Goal: Complete application form: Complete application form

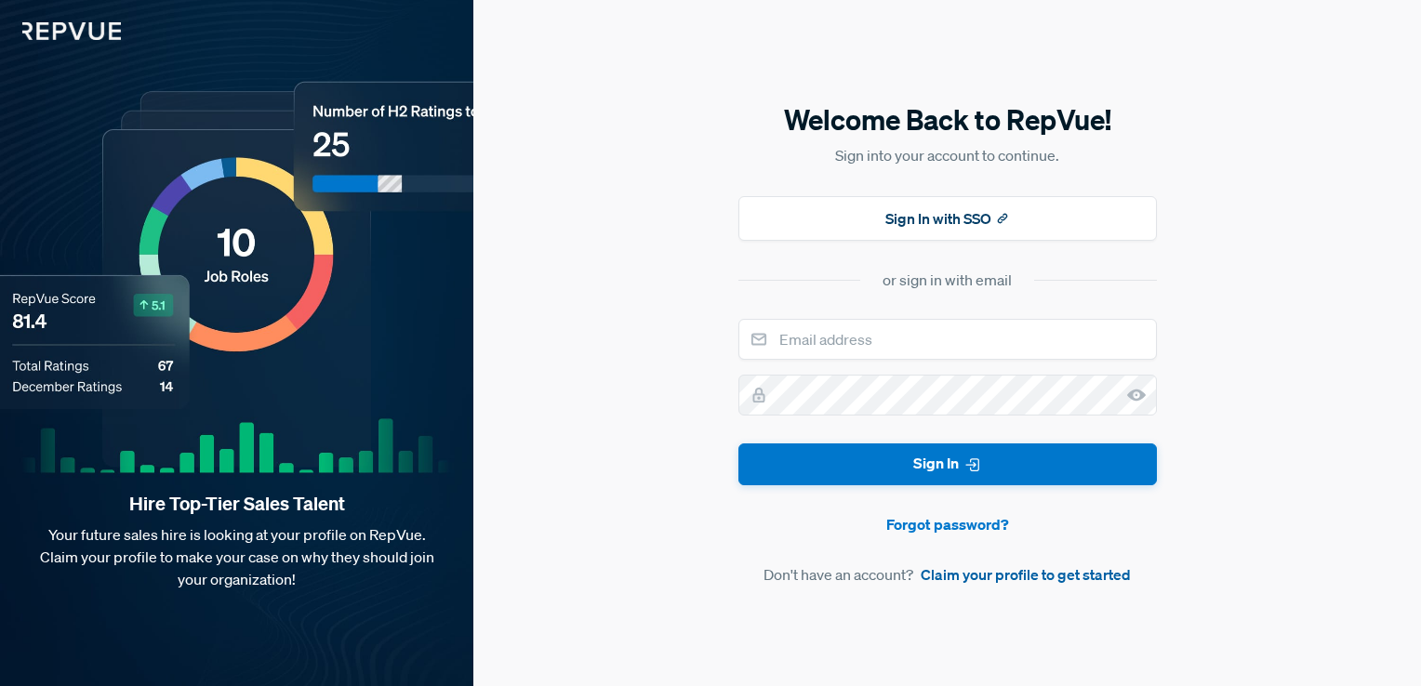
click at [1010, 571] on link "Claim your profile to get started" at bounding box center [1026, 575] width 210 height 22
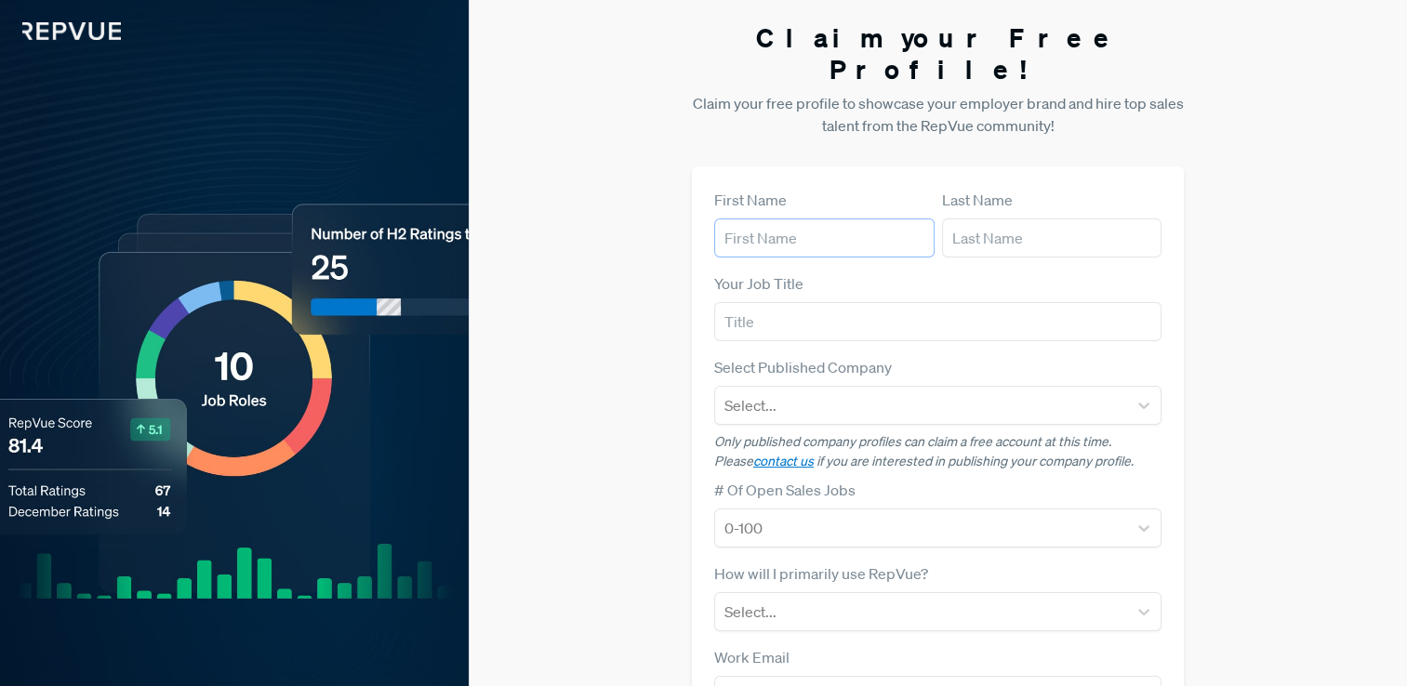
click at [820, 219] on input "text" at bounding box center [824, 238] width 220 height 39
type input "sai suraj"
type input "bali"
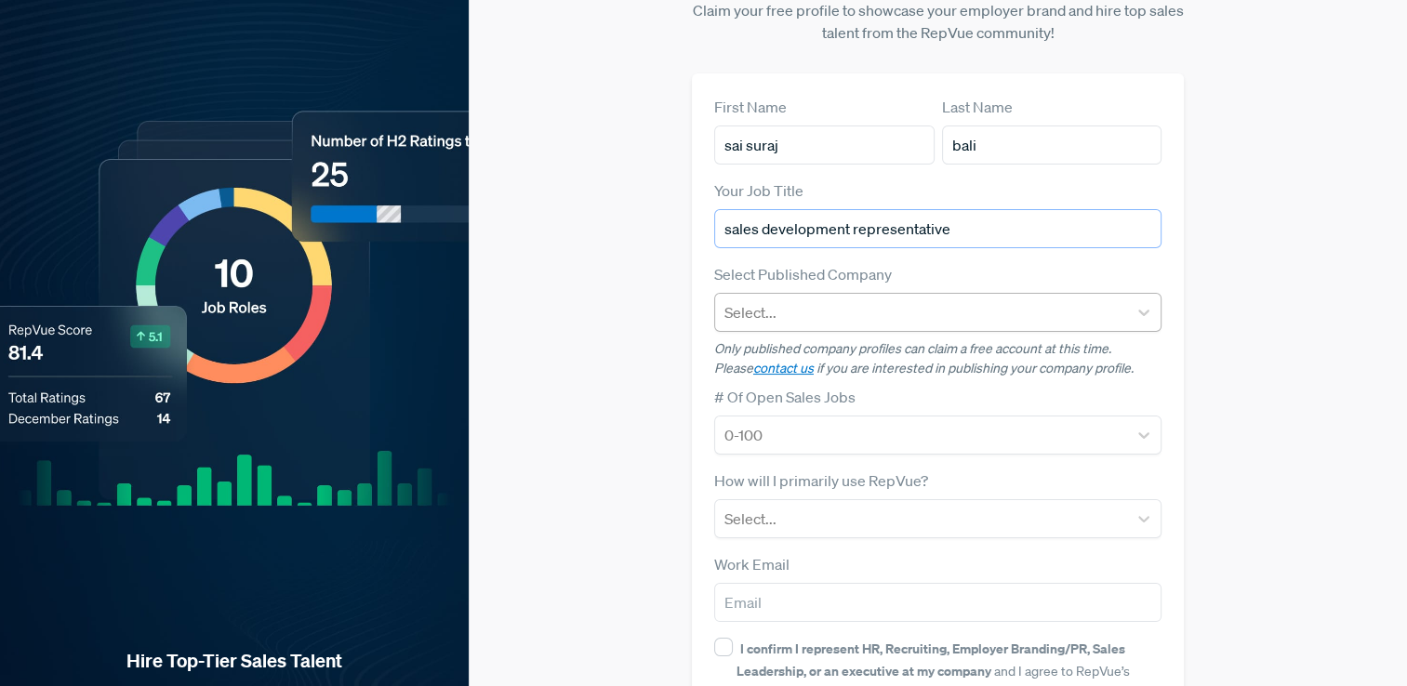
type input "sales development representative"
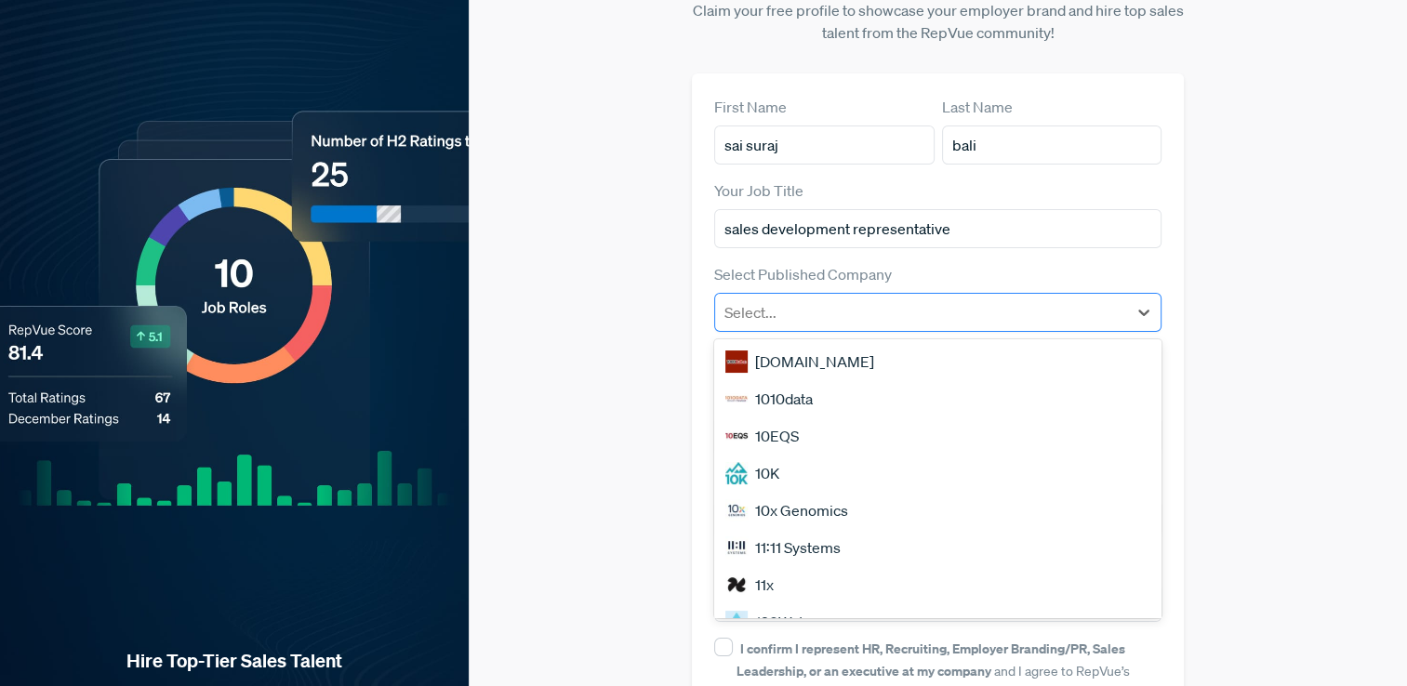
click at [815, 300] on div at bounding box center [922, 313] width 394 height 26
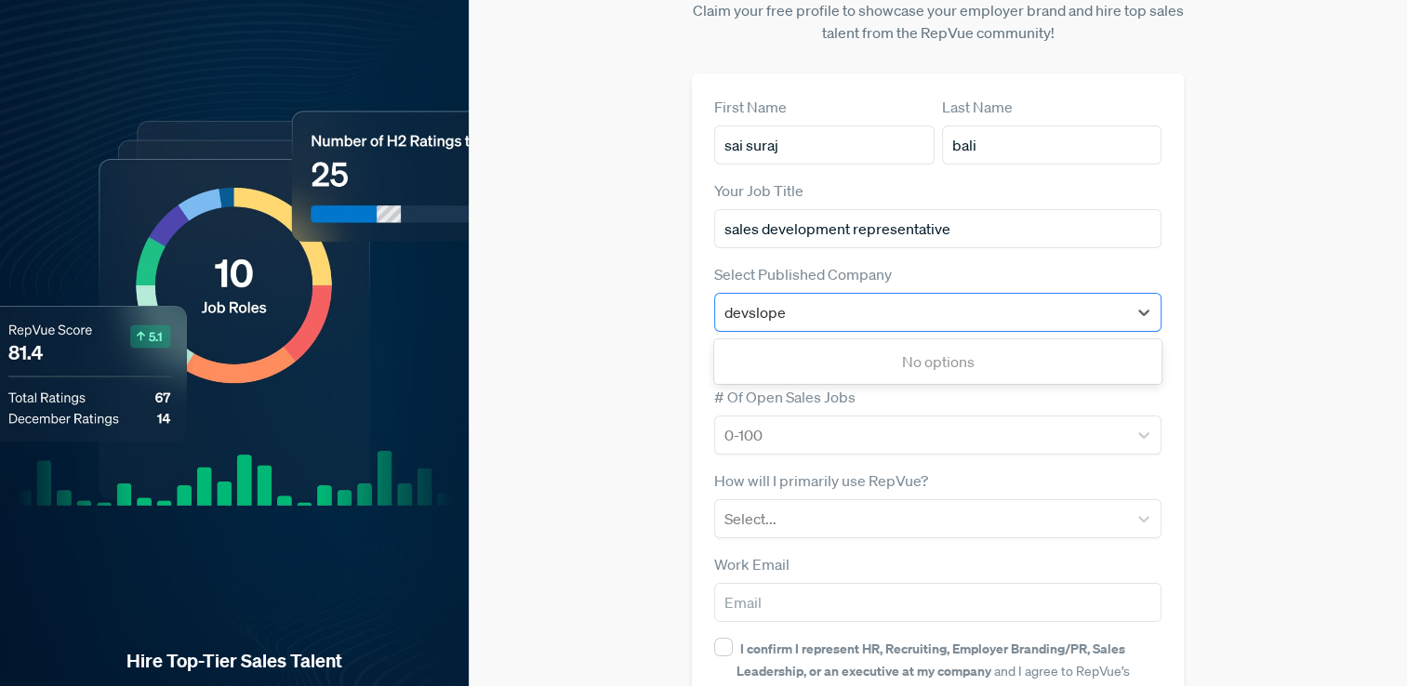
type input "devslopes"
click at [852, 300] on div at bounding box center [922, 313] width 394 height 26
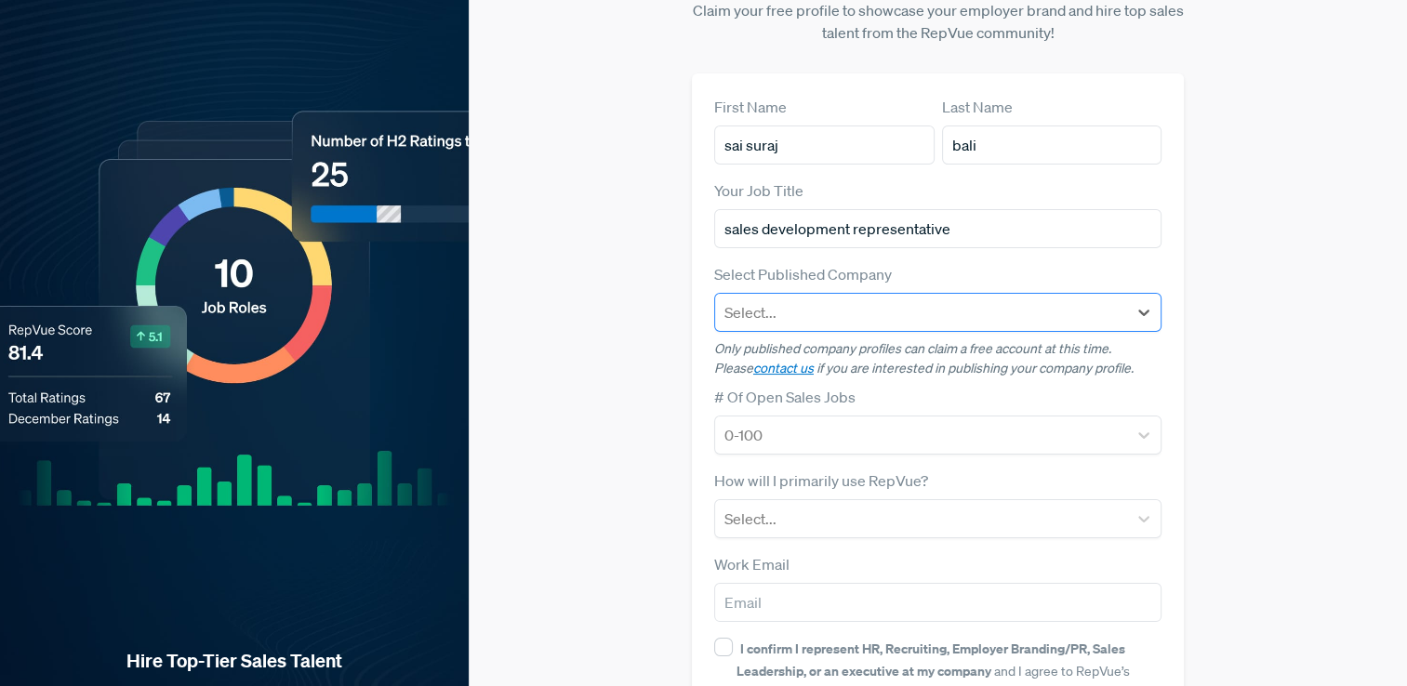
click at [852, 300] on div at bounding box center [922, 313] width 394 height 26
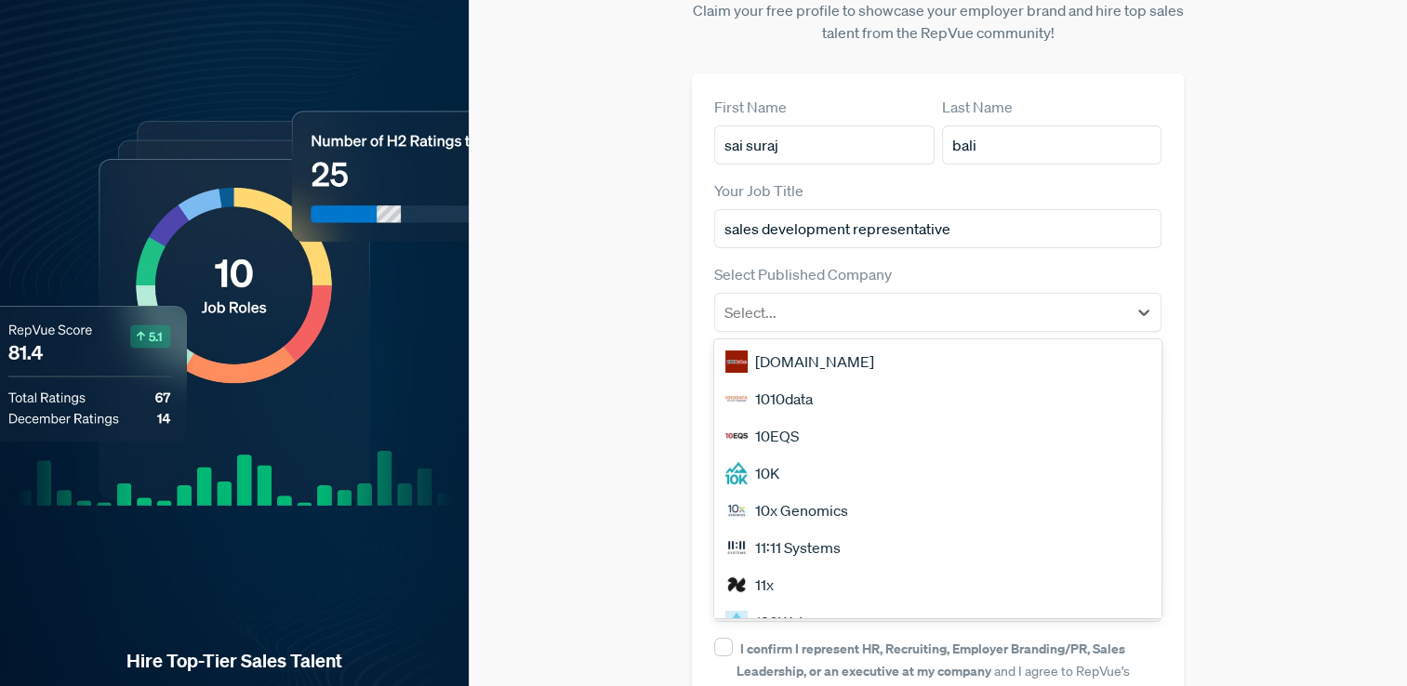
click at [857, 343] on div "[DOMAIN_NAME]" at bounding box center [938, 361] width 448 height 37
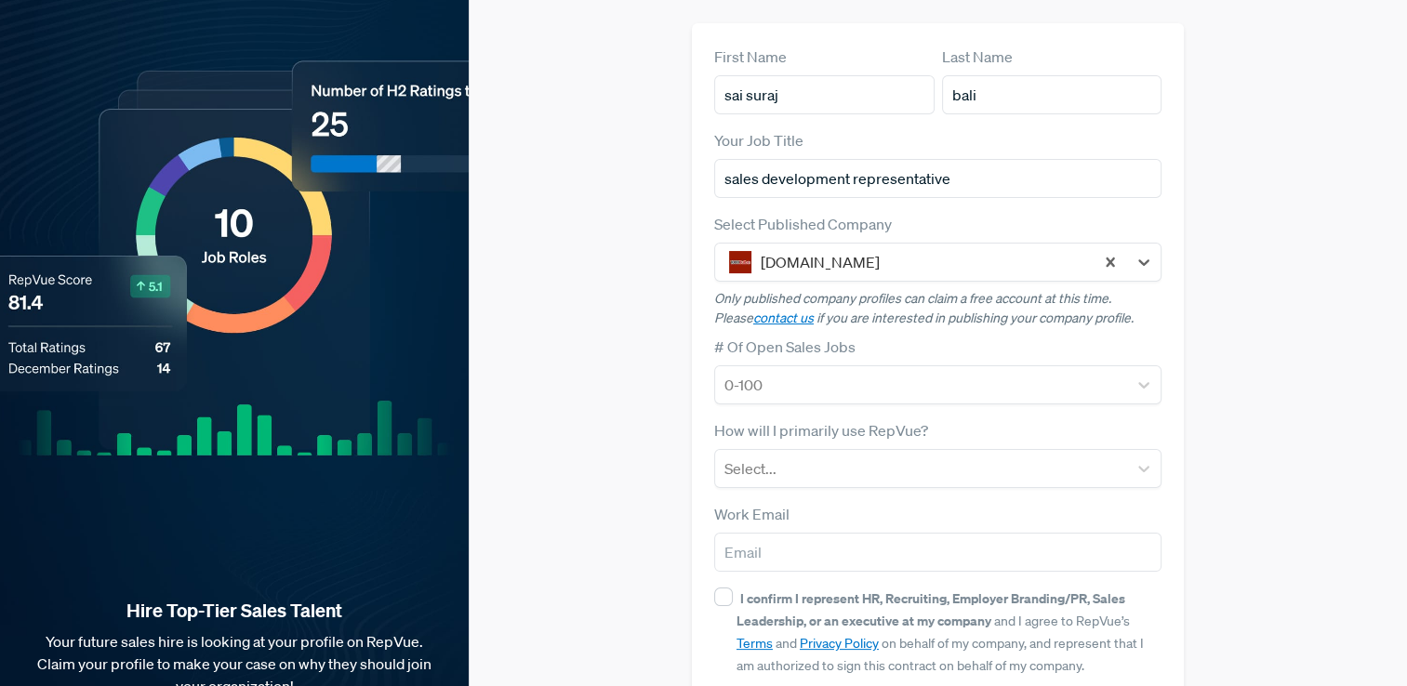
scroll to position [186, 0]
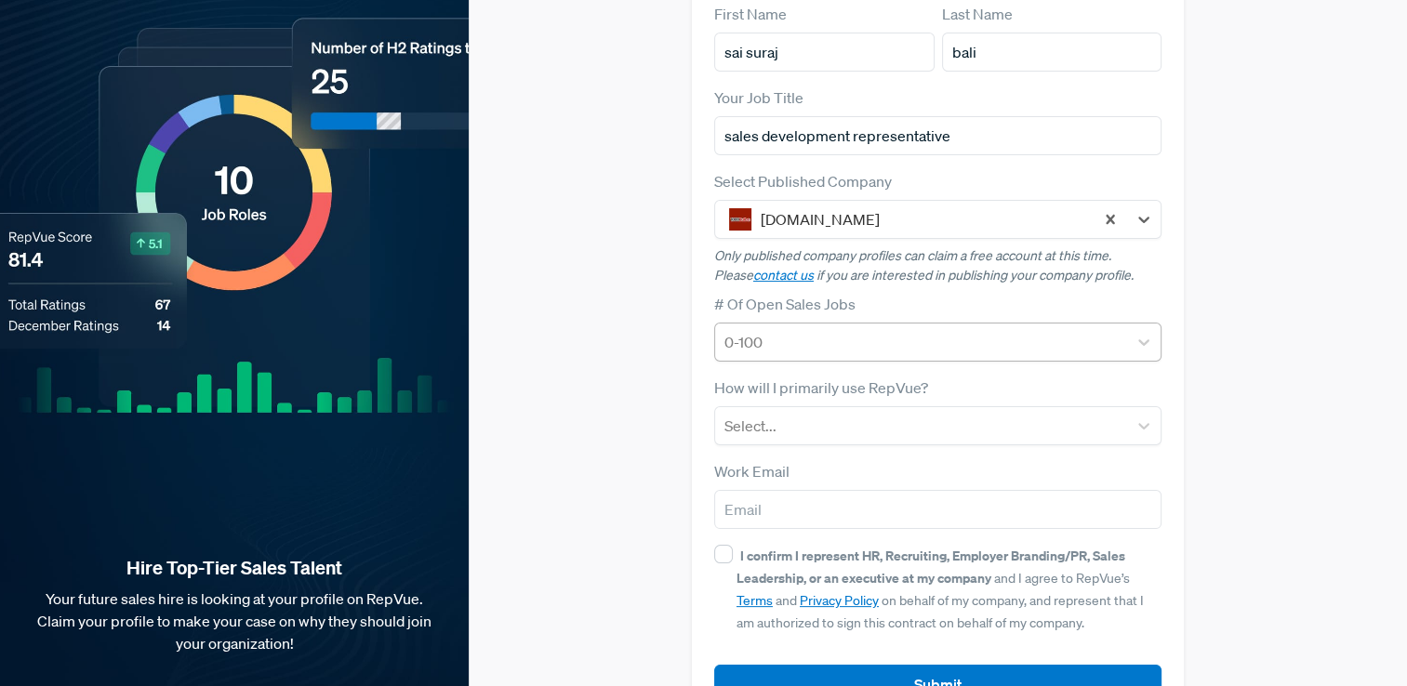
click at [925, 329] on div at bounding box center [922, 342] width 394 height 26
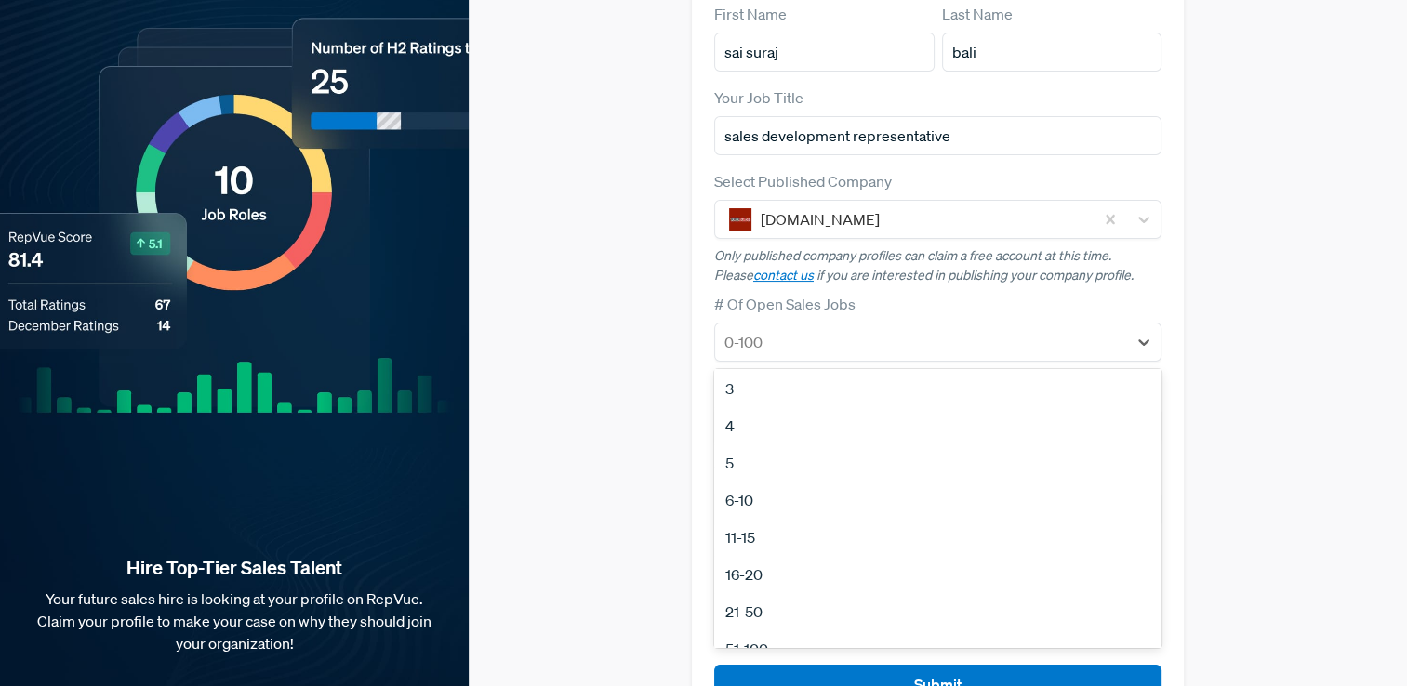
scroll to position [175, 0]
click at [795, 570] on div "100+" at bounding box center [938, 588] width 448 height 37
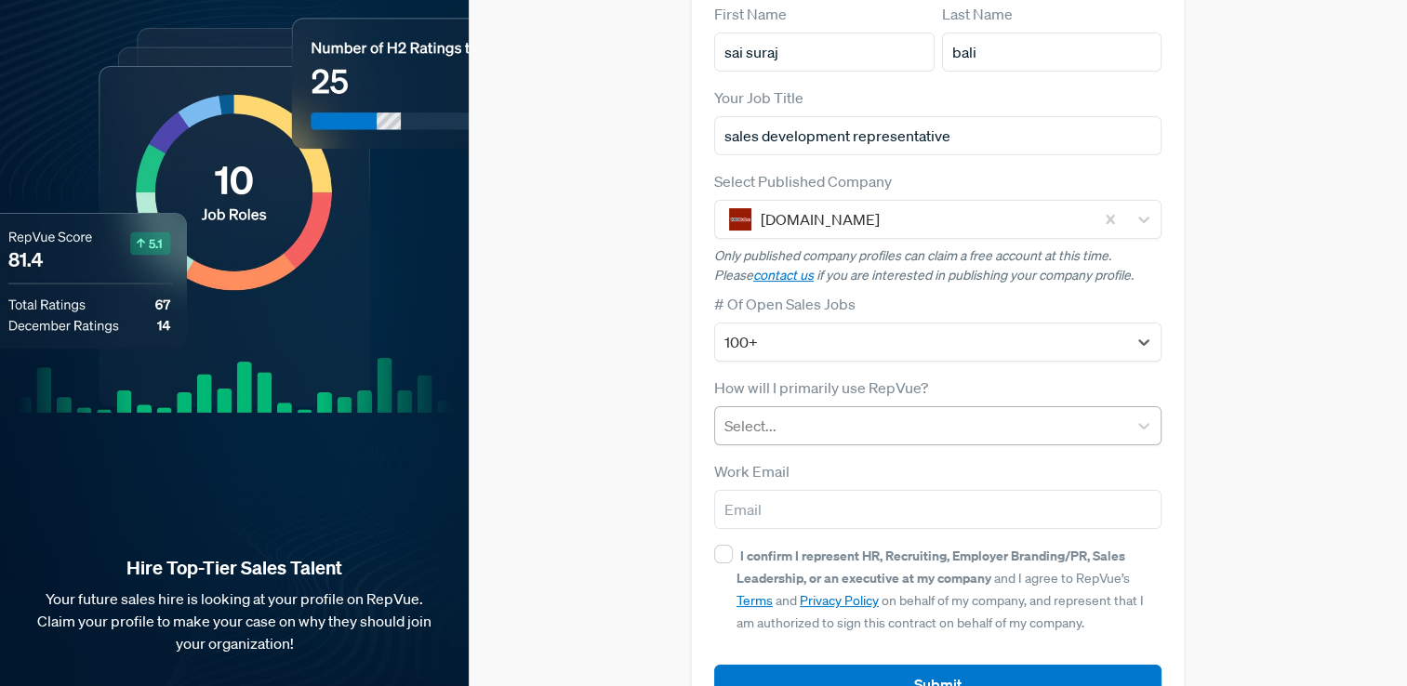
click at [822, 413] on div at bounding box center [922, 426] width 394 height 26
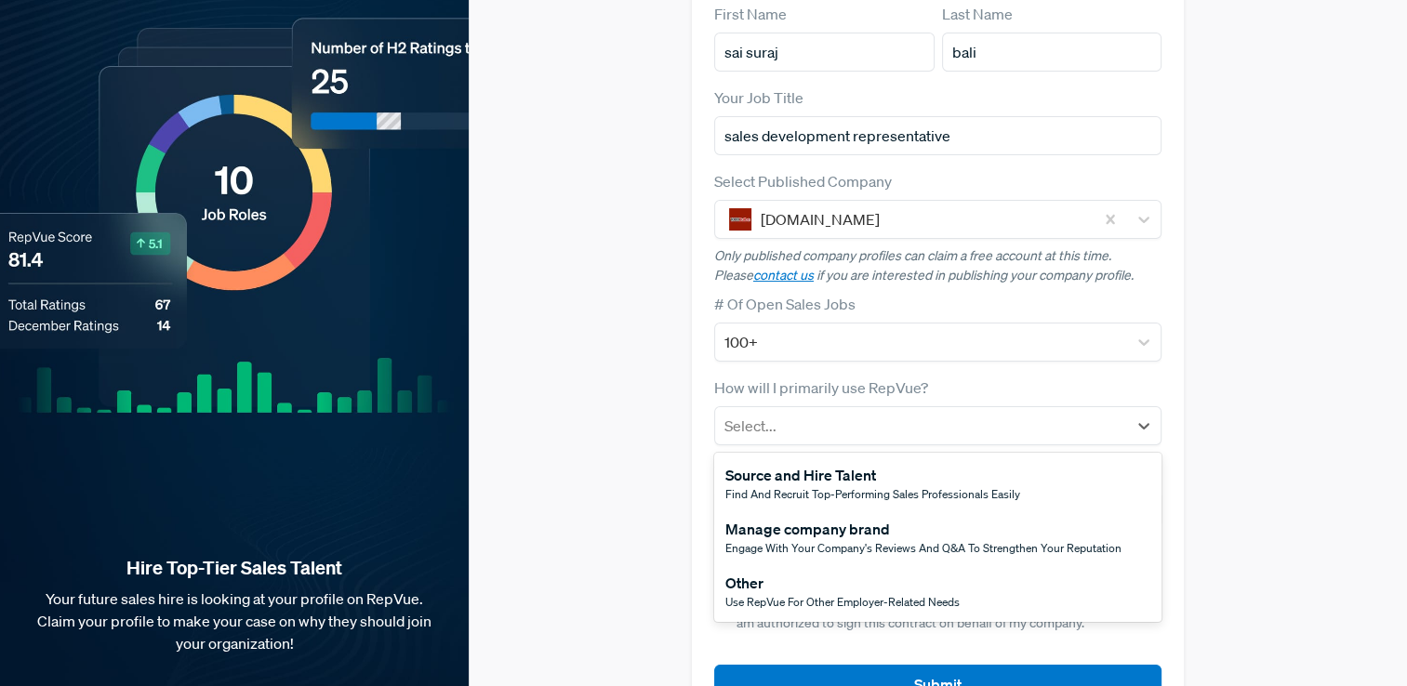
click at [843, 572] on div "Other" at bounding box center [843, 583] width 234 height 22
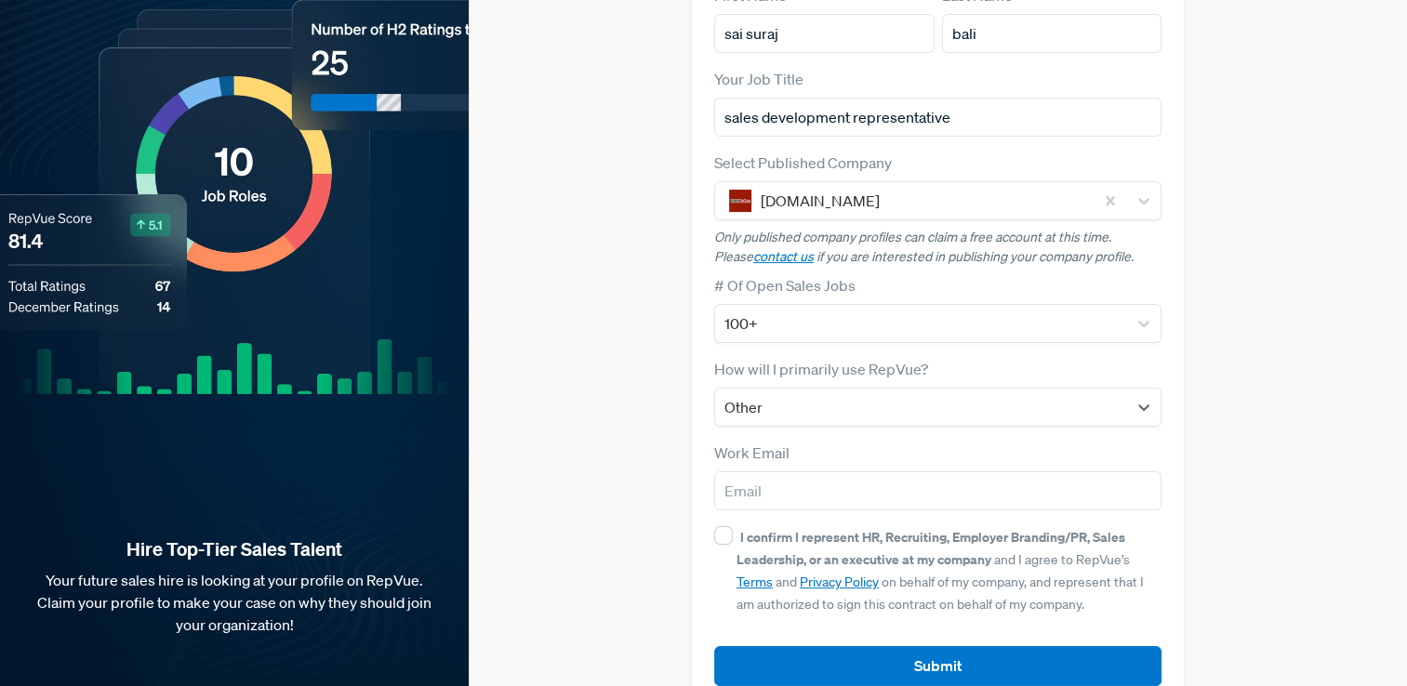
scroll to position [216, 0]
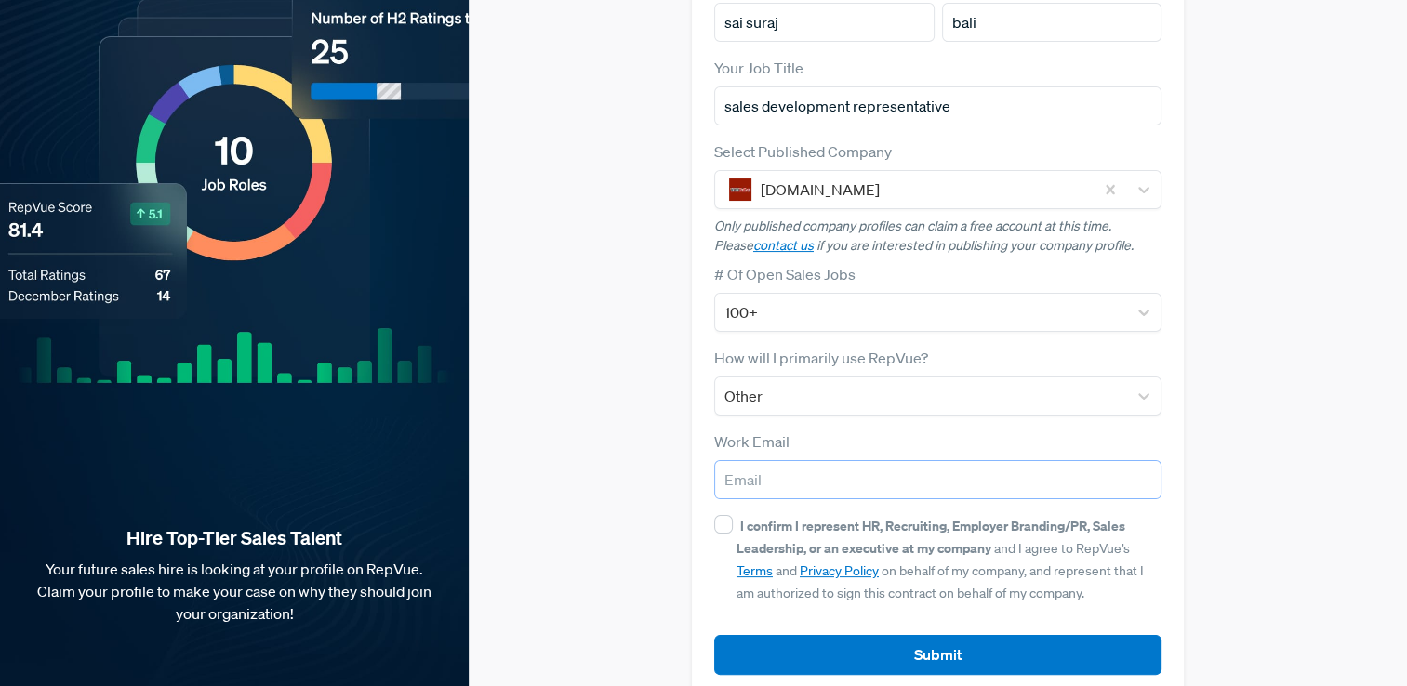
click at [833, 460] on input "email" at bounding box center [938, 479] width 448 height 39
type input "[EMAIL_ADDRESS][DOMAIN_NAME]"
click at [714, 515] on input "I confirm I represent HR, Recruiting, Employer Branding/PR, Sales Leadership, o…" at bounding box center [723, 524] width 19 height 19
checkbox input "true"
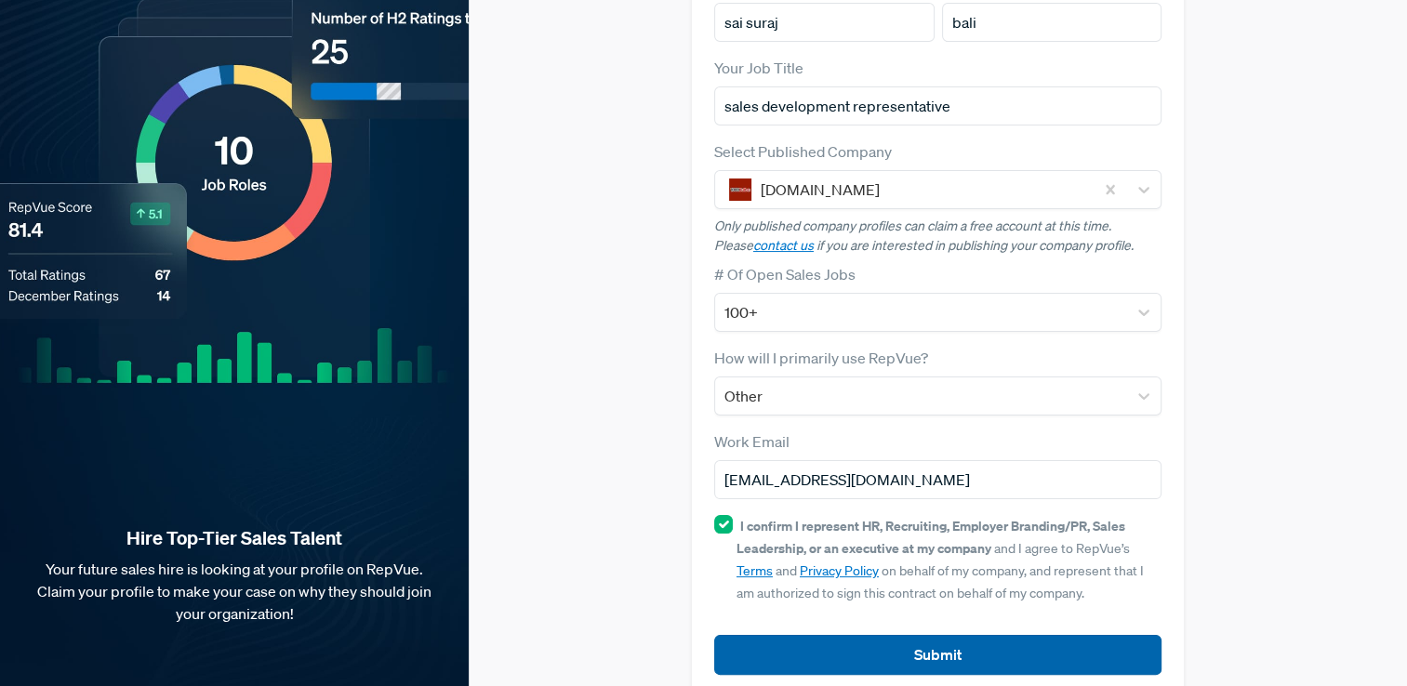
click at [880, 635] on button "Submit" at bounding box center [938, 655] width 448 height 40
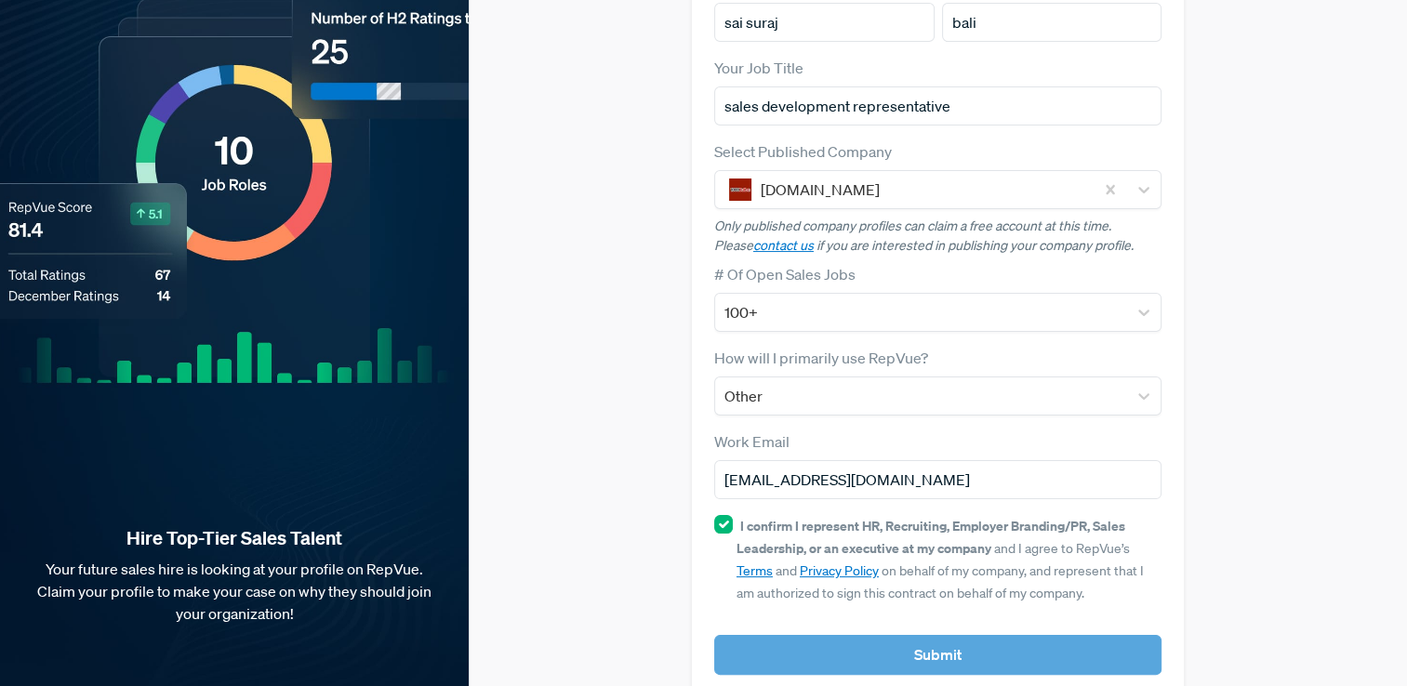
scroll to position [238, 0]
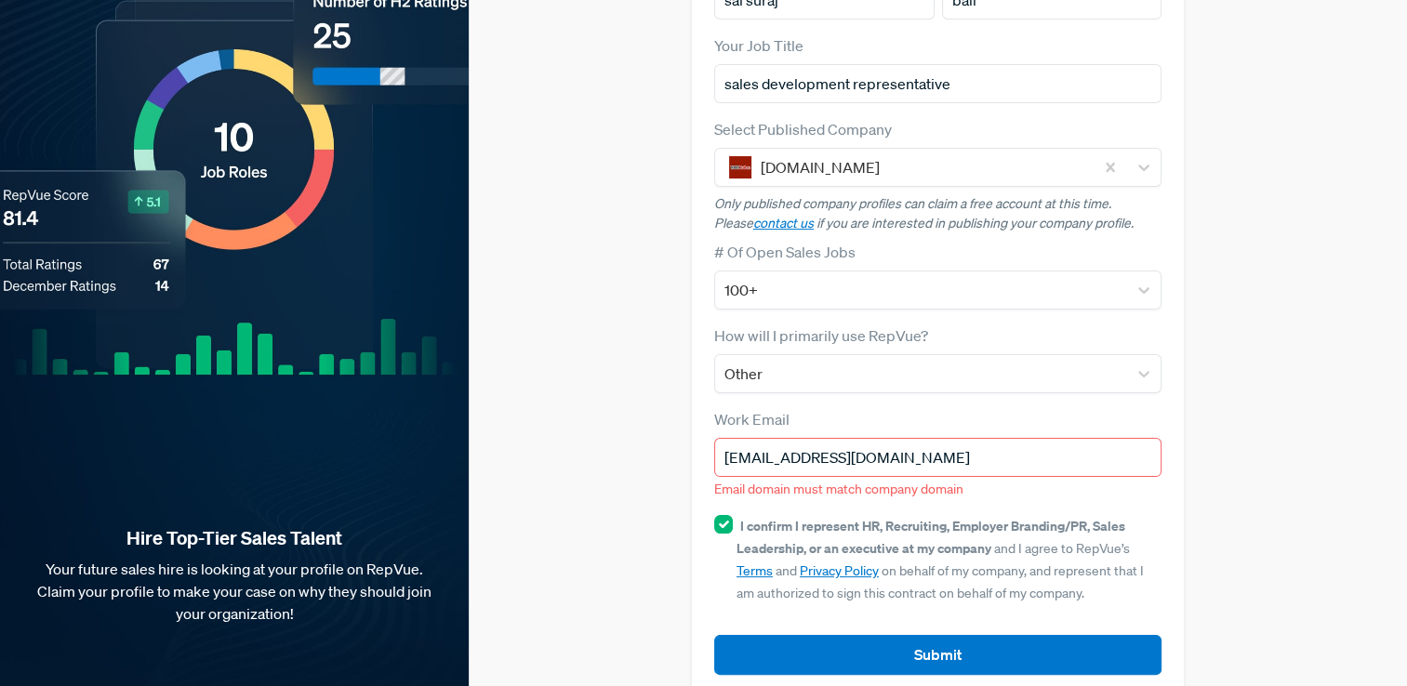
click at [889, 438] on input "[EMAIL_ADDRESS][DOMAIN_NAME]" at bounding box center [938, 457] width 448 height 39
click at [927, 370] on form "First Name [PERSON_NAME] Last Name bali Your Job Title sales development repres…" at bounding box center [938, 313] width 448 height 725
click at [1197, 479] on div "Claim your Free Profile! Claim your free profile to showcase your employer bran…" at bounding box center [938, 241] width 939 height 958
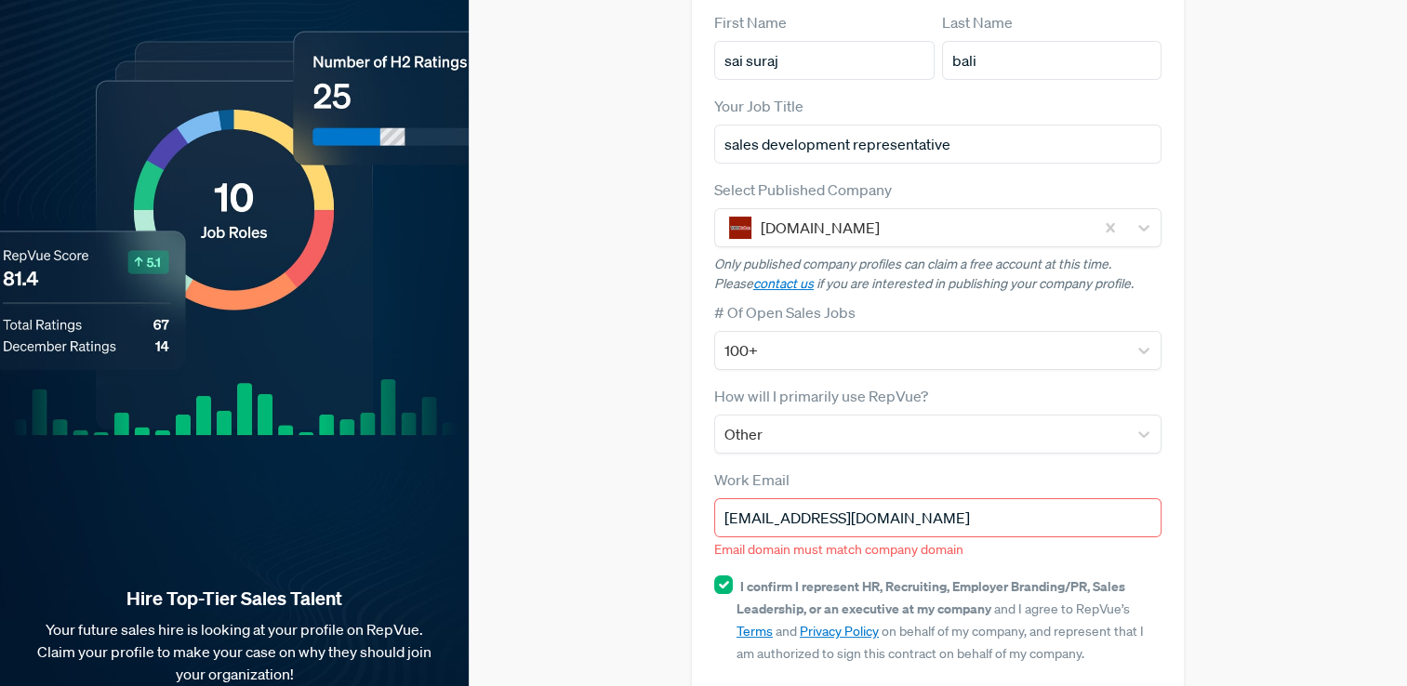
scroll to position [145, 0]
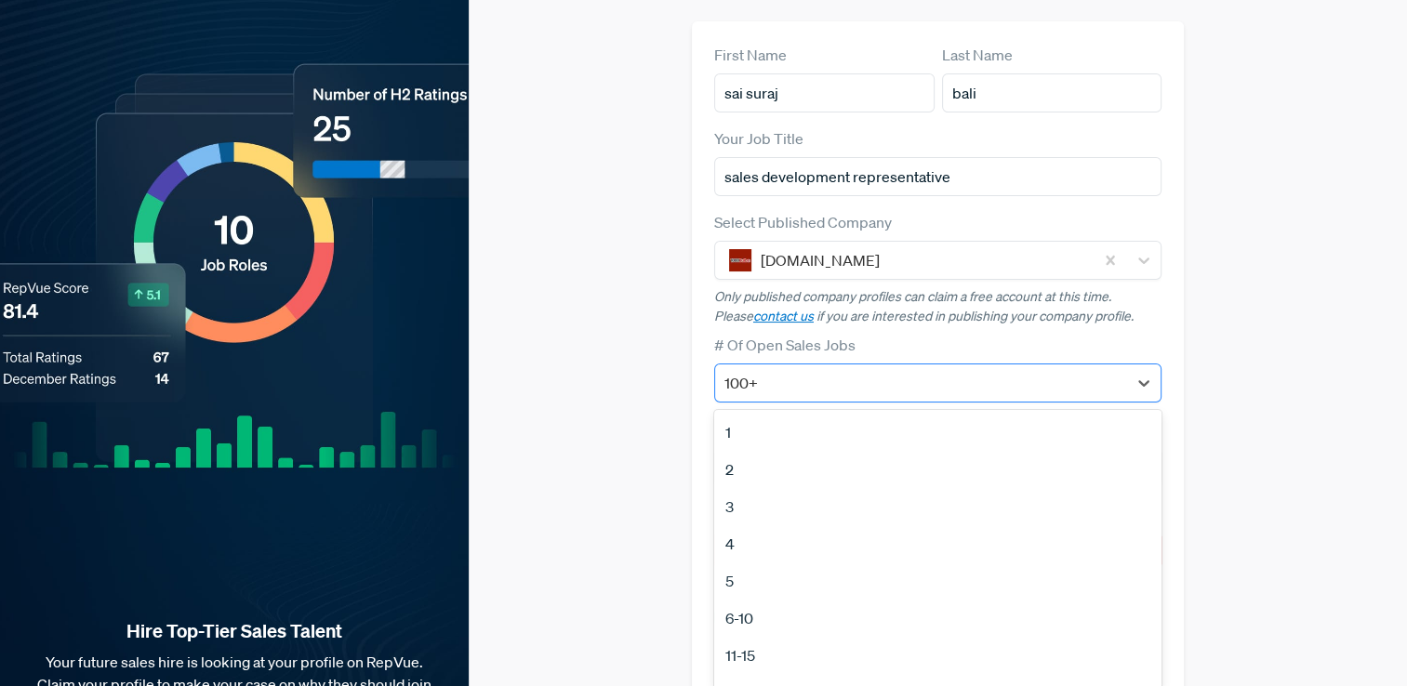
click at [883, 370] on div at bounding box center [922, 383] width 394 height 26
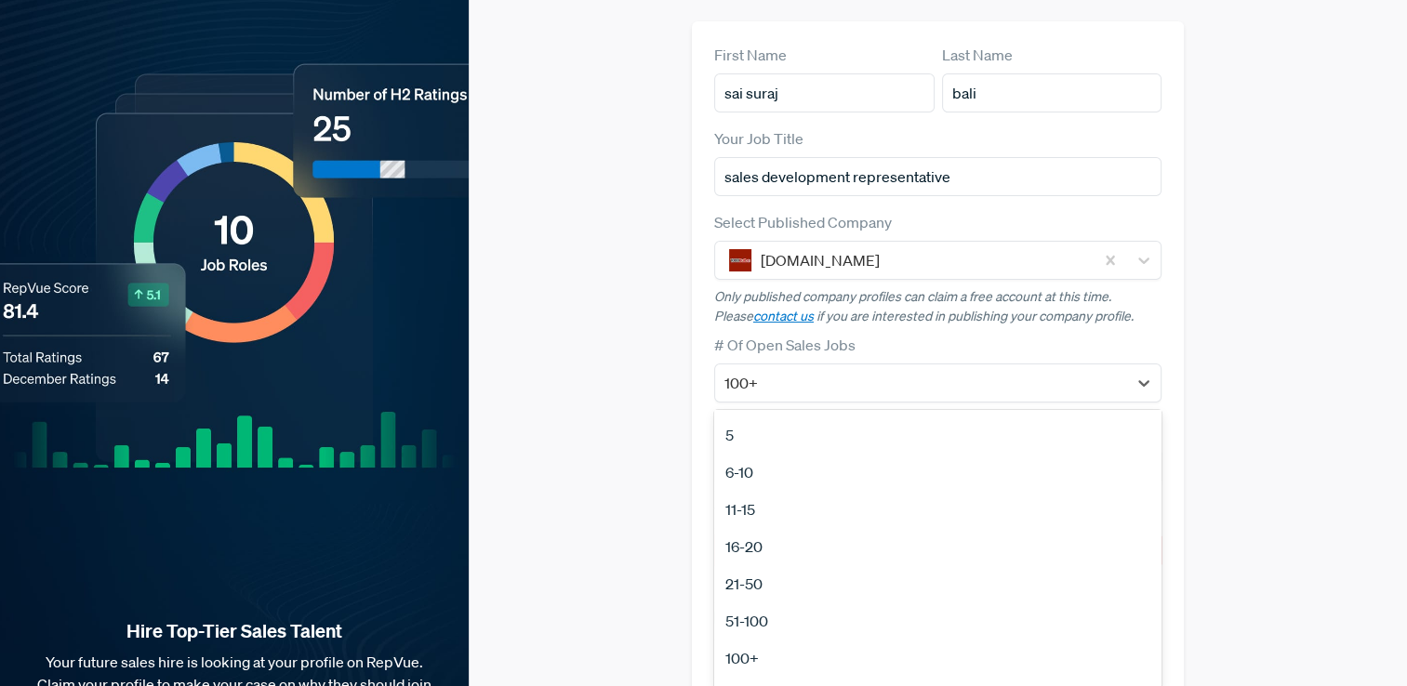
click at [778, 640] on div "100+" at bounding box center [938, 658] width 448 height 37
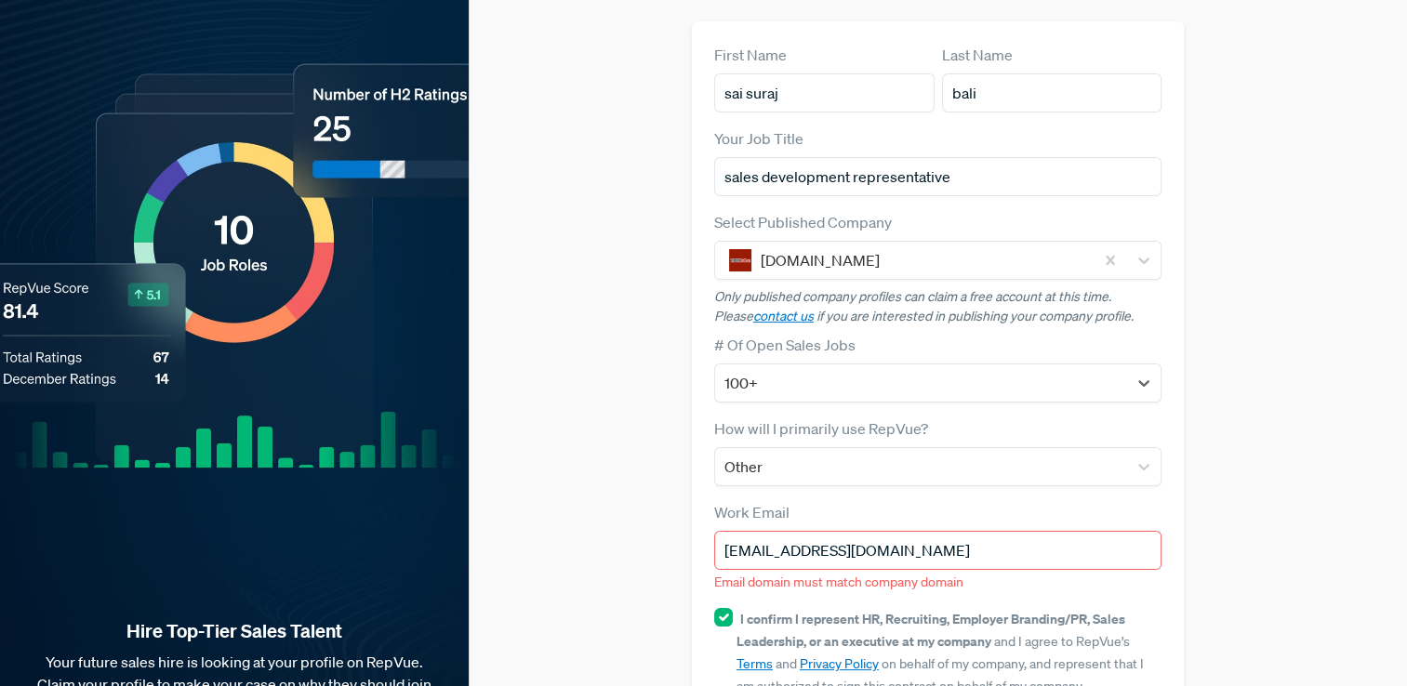
click at [945, 532] on input "[EMAIL_ADDRESS][DOMAIN_NAME]" at bounding box center [938, 550] width 448 height 39
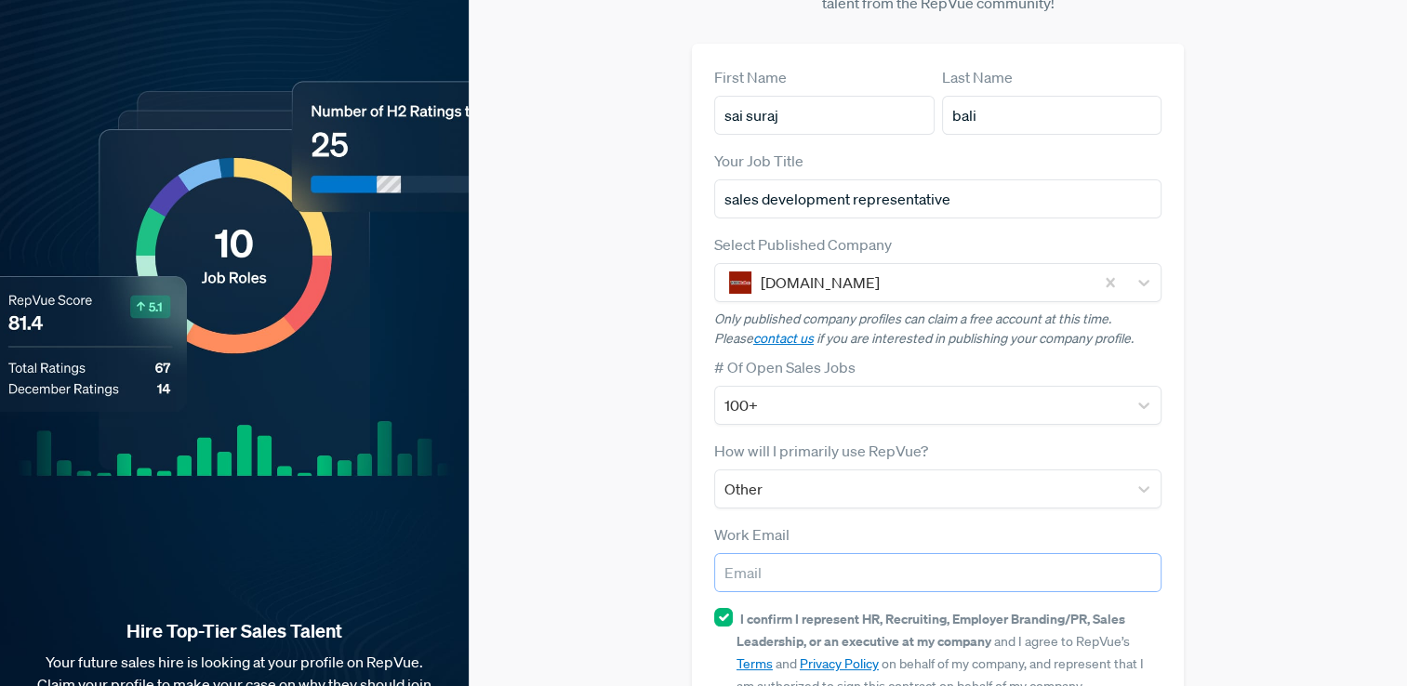
click at [1051, 524] on div "Work Email" at bounding box center [938, 558] width 448 height 69
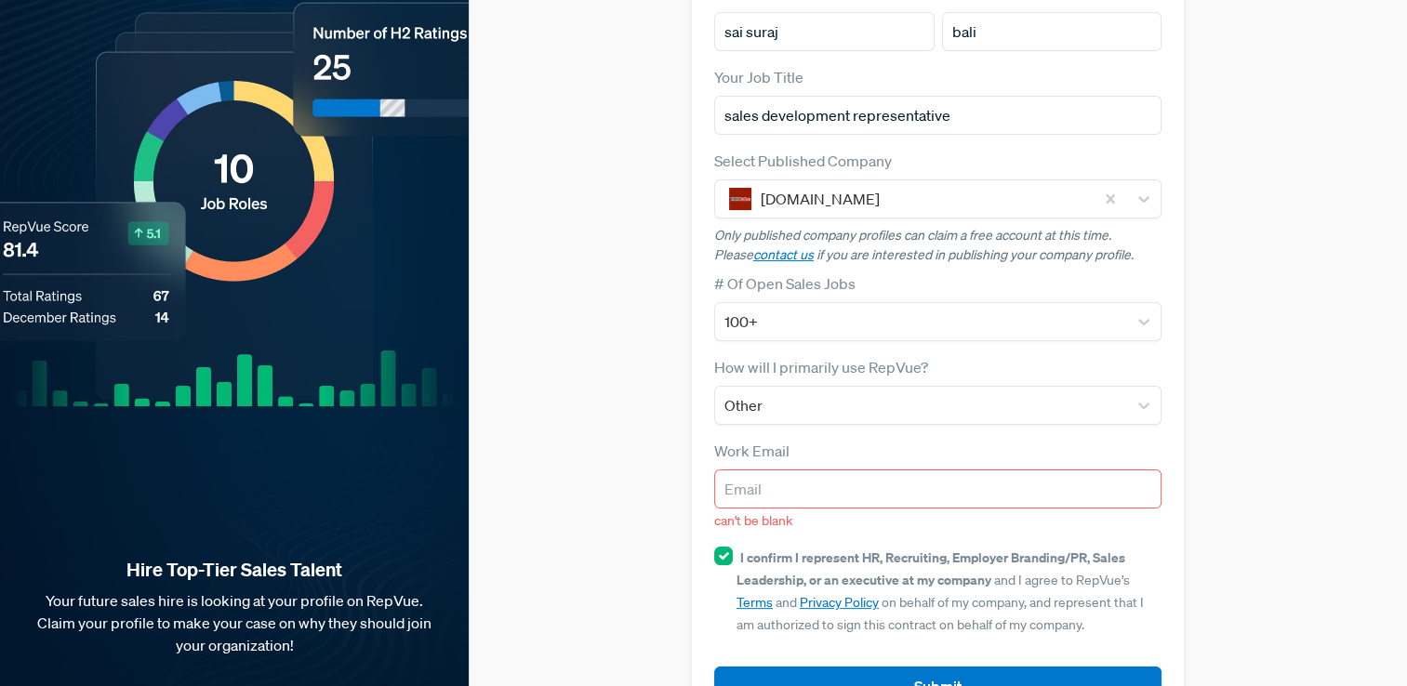
scroll to position [238, 0]
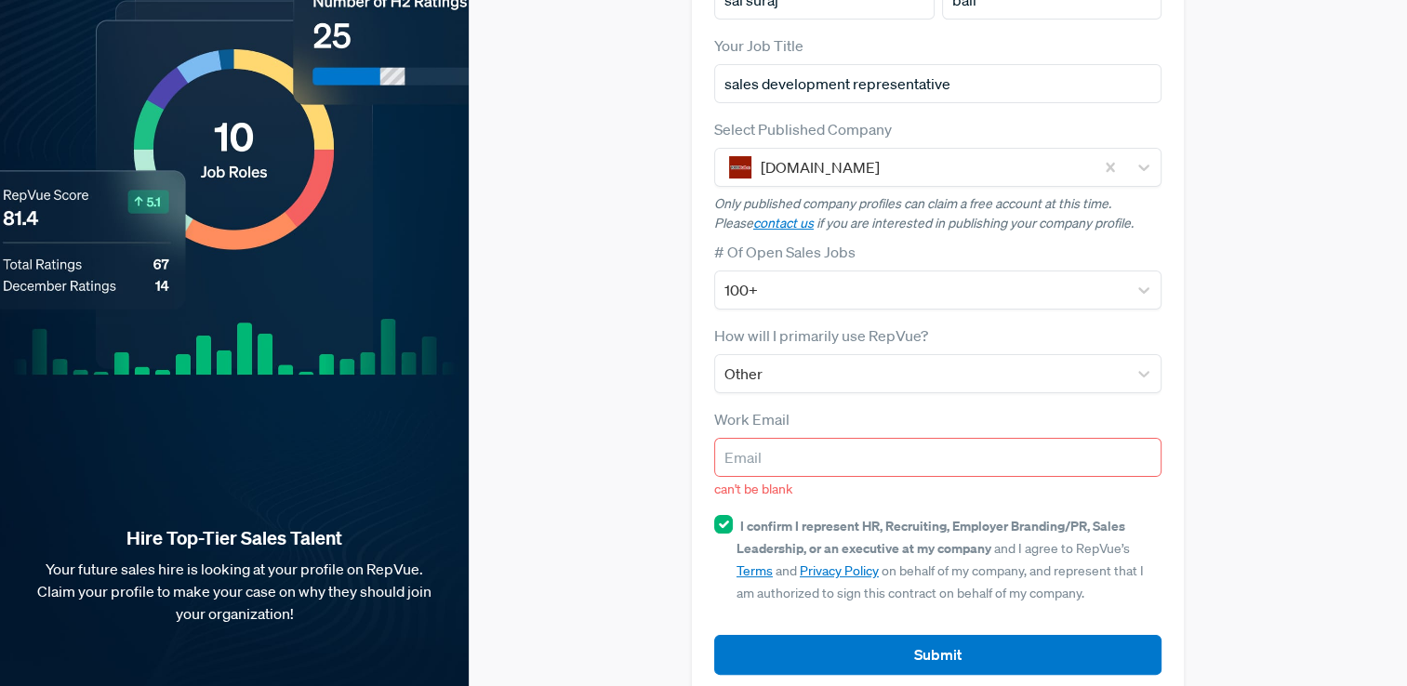
click at [1002, 438] on input "email" at bounding box center [938, 457] width 448 height 39
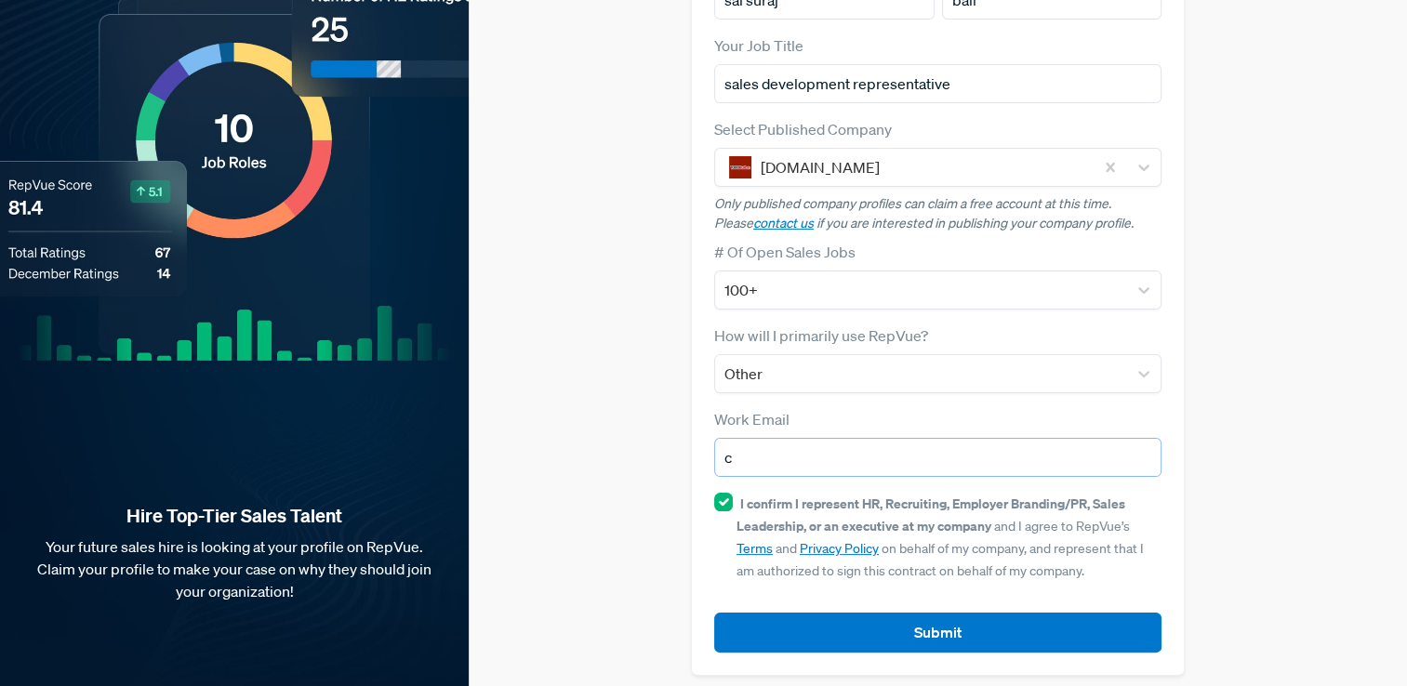
scroll to position [216, 0]
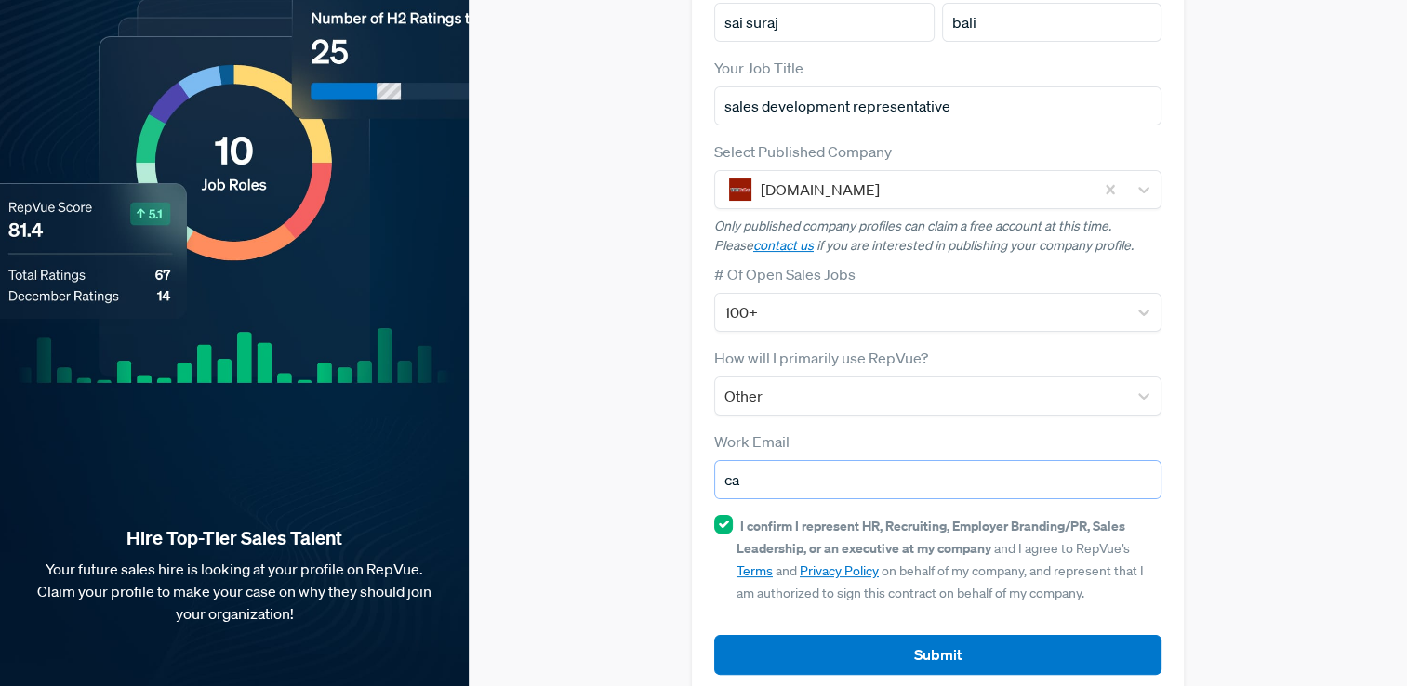
type input "c"
type input "[EMAIL_ADDRESS][DOMAIN_NAME]"
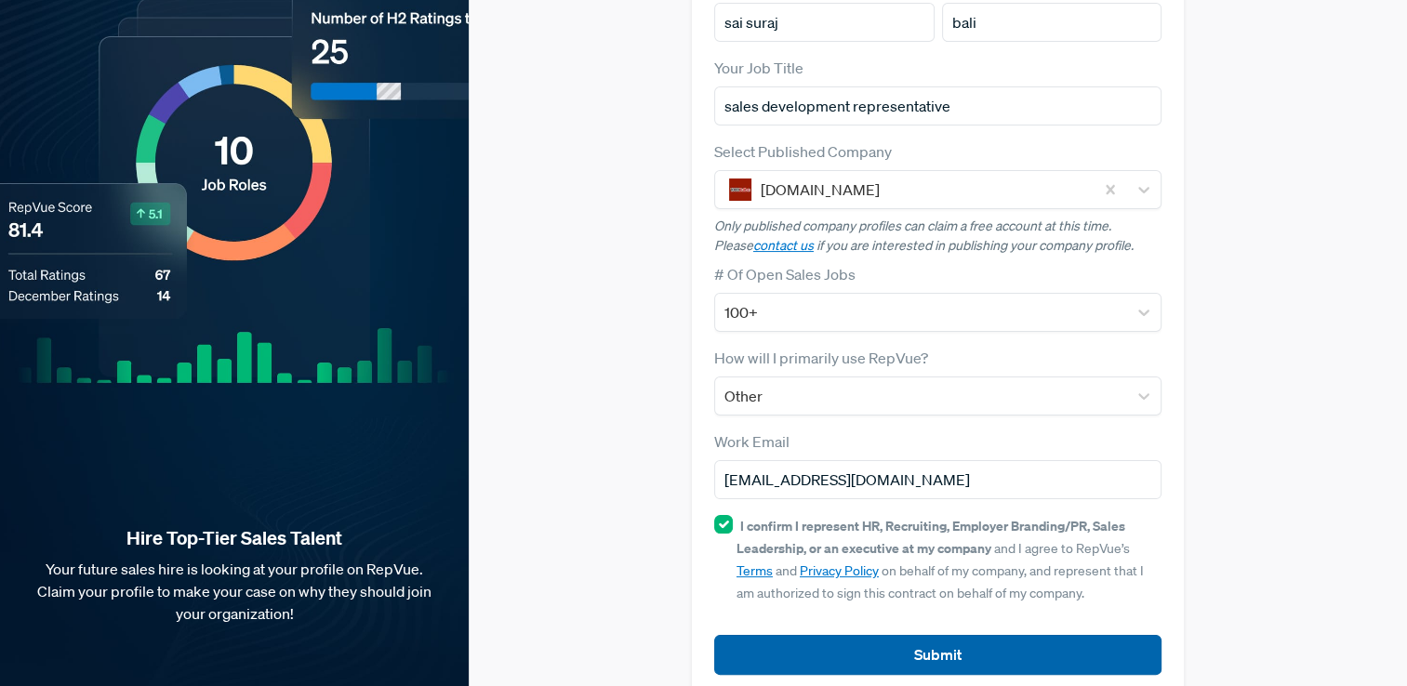
click at [845, 635] on button "Submit" at bounding box center [938, 655] width 448 height 40
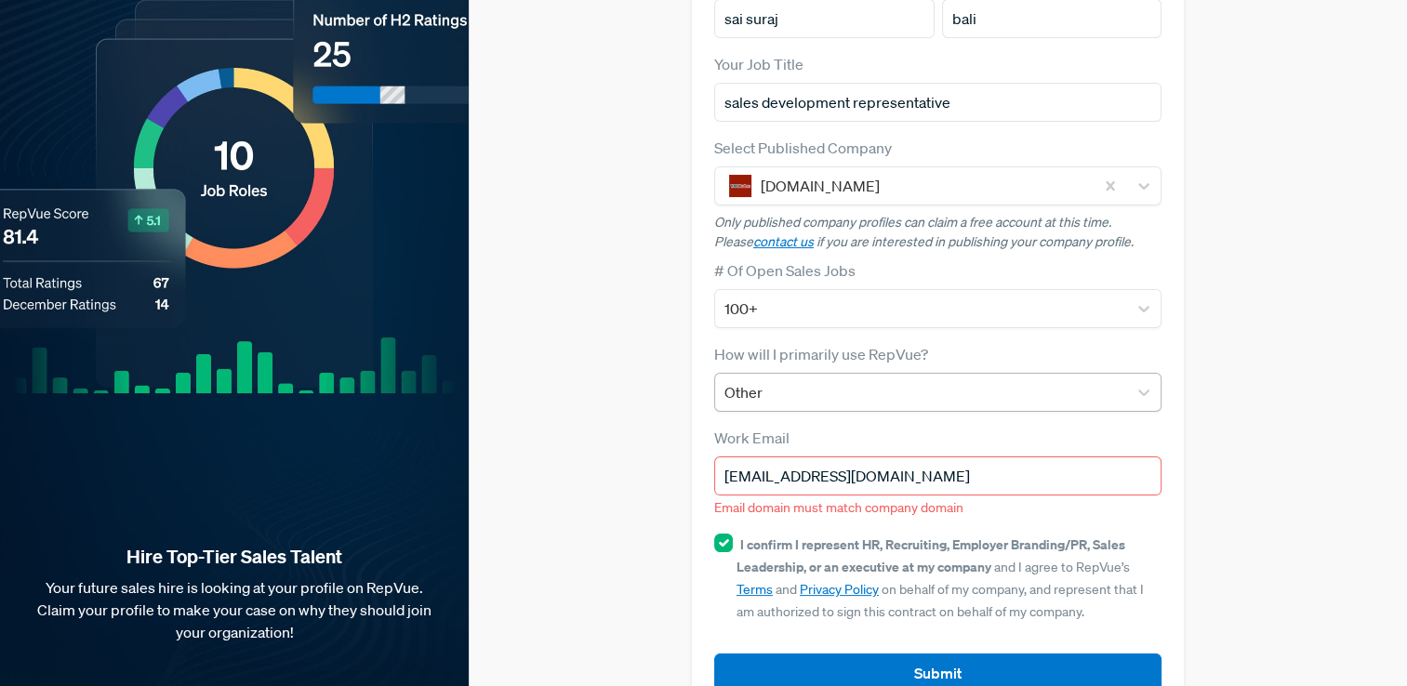
scroll to position [238, 0]
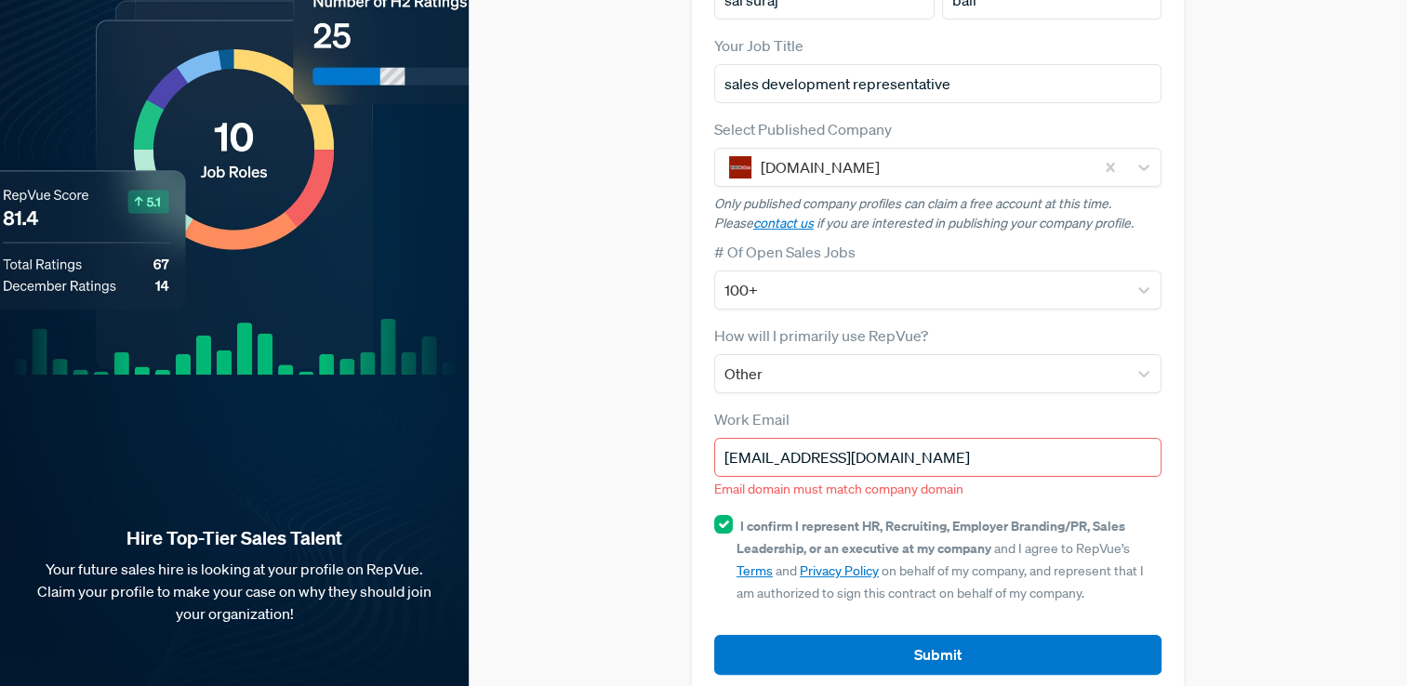
click at [714, 481] on nordpass-icon at bounding box center [714, 489] width 0 height 16
